Goal: Go to known website: Access a specific website the user already knows

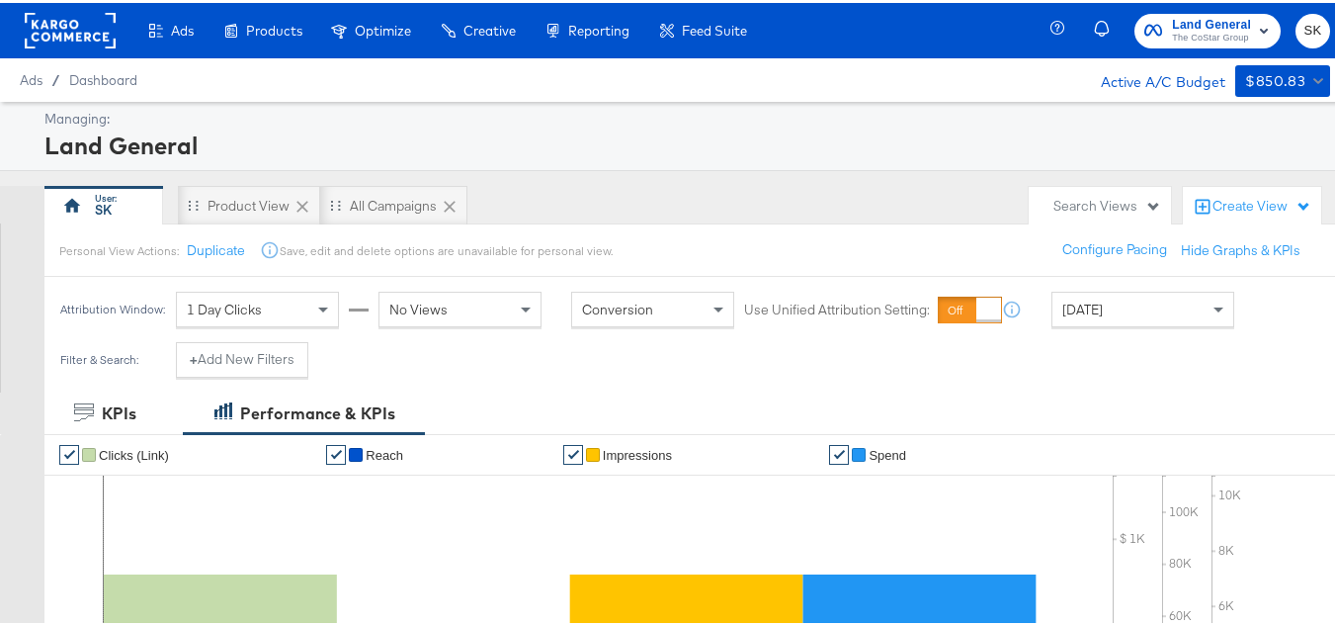
click at [61, 19] on rect at bounding box center [70, 28] width 91 height 36
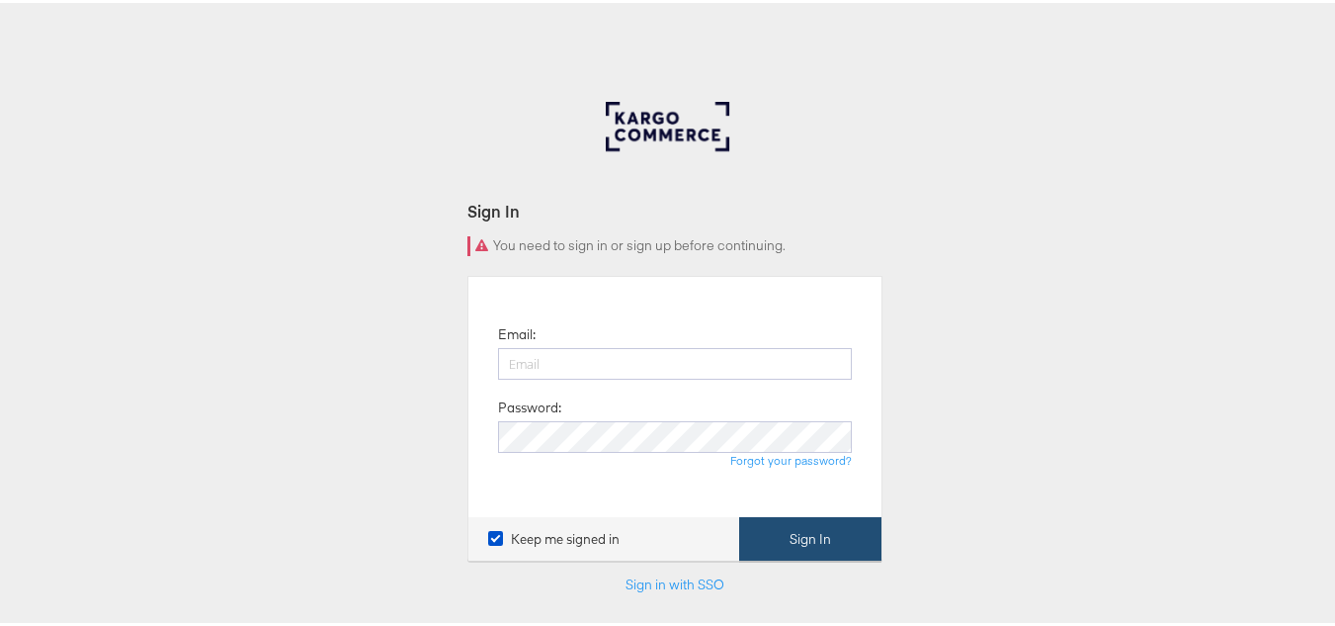
type input "shravan.kumar@kargo.com"
click at [776, 522] on button "Sign In" at bounding box center [810, 536] width 142 height 44
